Goal: Task Accomplishment & Management: Complete application form

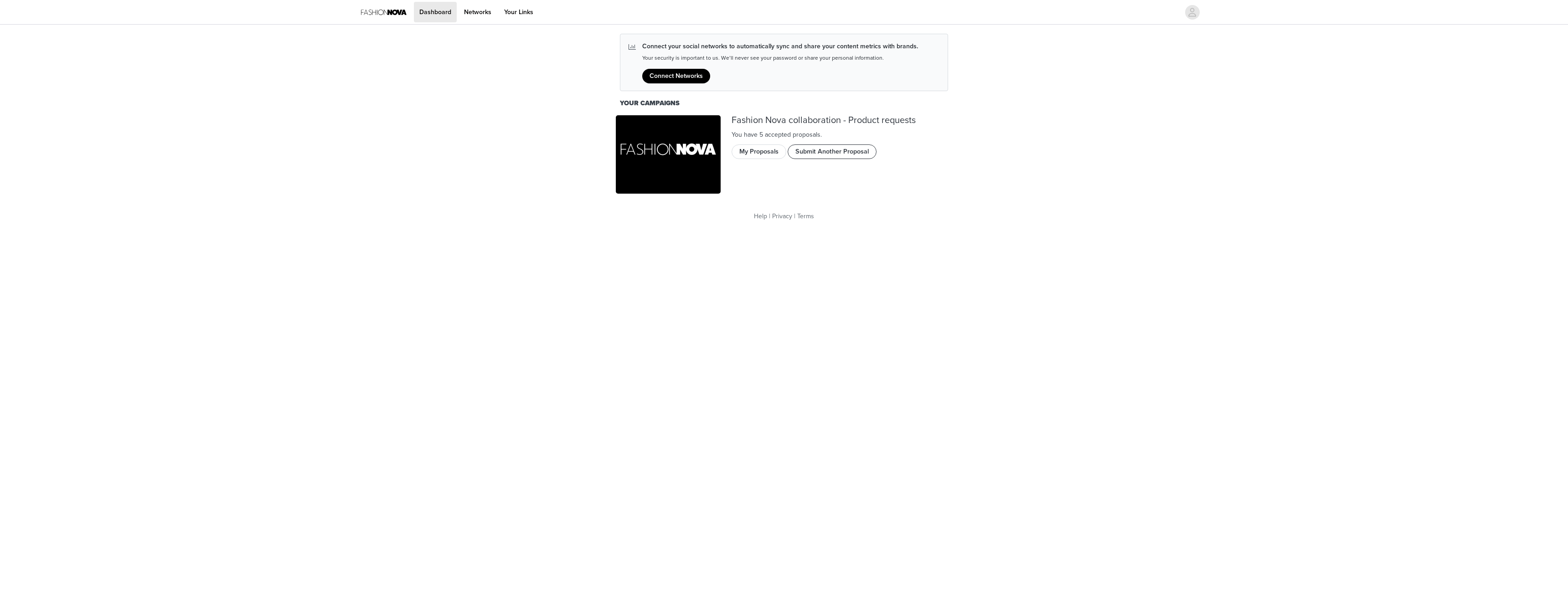
click at [836, 155] on button "Submit Another Proposal" at bounding box center [832, 152] width 89 height 15
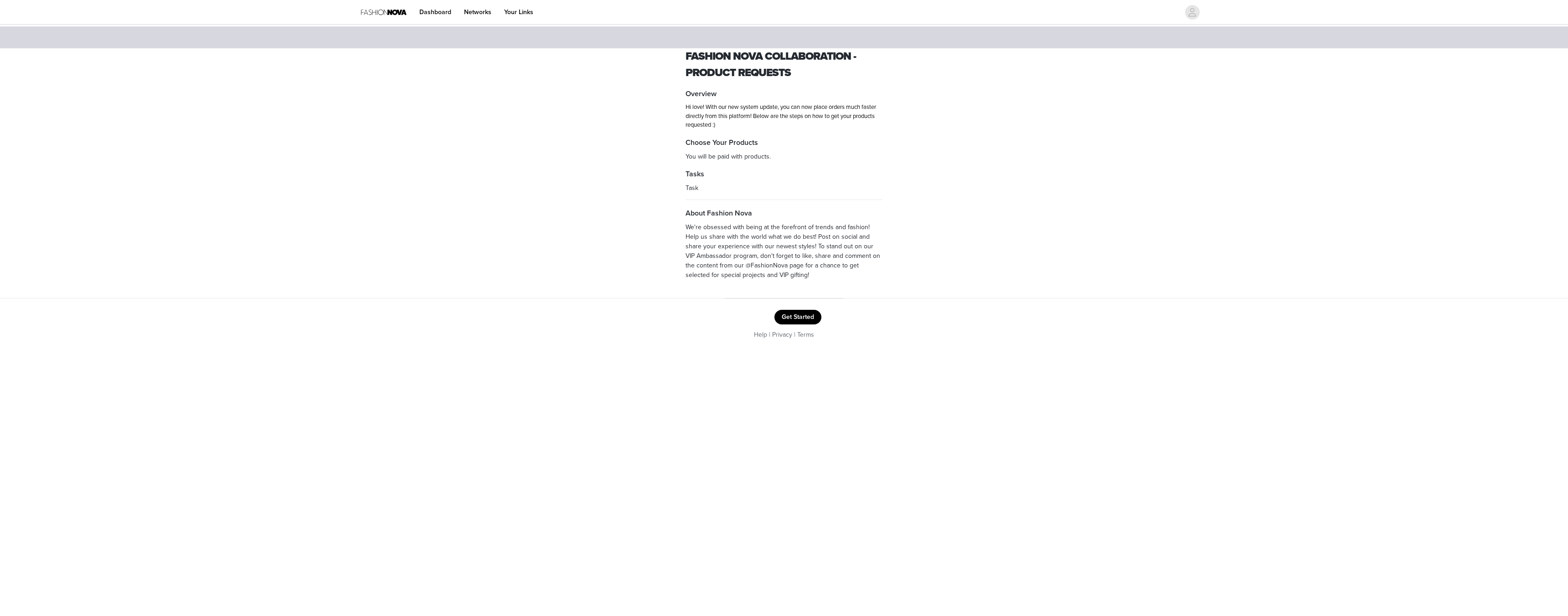
click at [631, 21] on div at bounding box center [859, 12] width 641 height 21
